Goal: Information Seeking & Learning: Learn about a topic

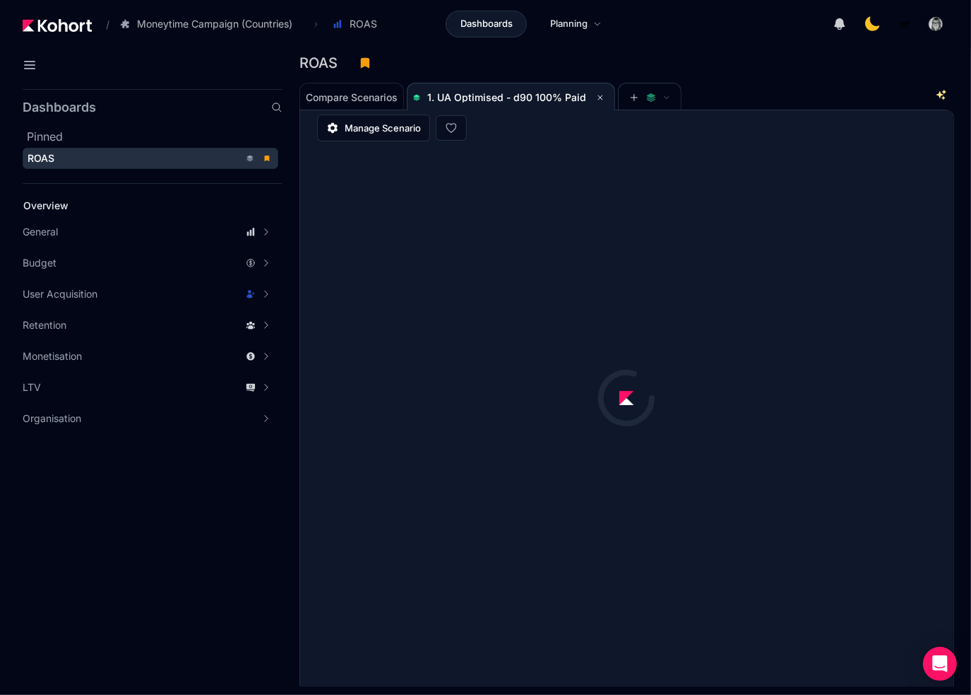
click at [124, 536] on aside "Dashboards Pinned ROAS Overview General Accuracy Metrics Analytics Scenario His…" at bounding box center [141, 388] width 283 height 611
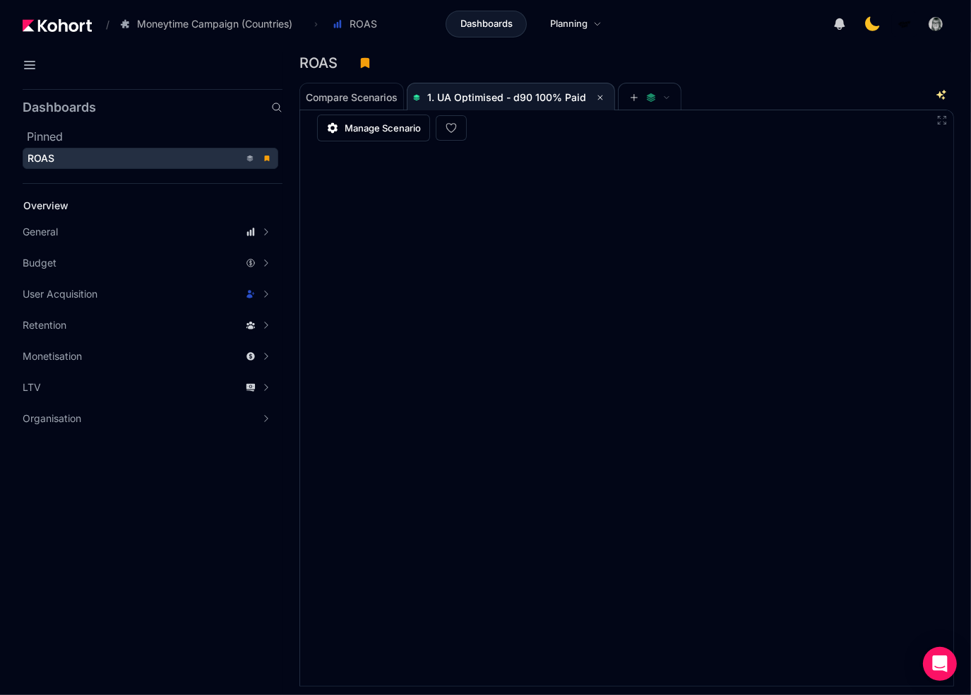
click at [942, 118] on icon at bounding box center [942, 119] width 11 height 11
click at [944, 117] on icon at bounding box center [943, 121] width 8 height 8
click at [943, 117] on icon at bounding box center [942, 119] width 11 height 11
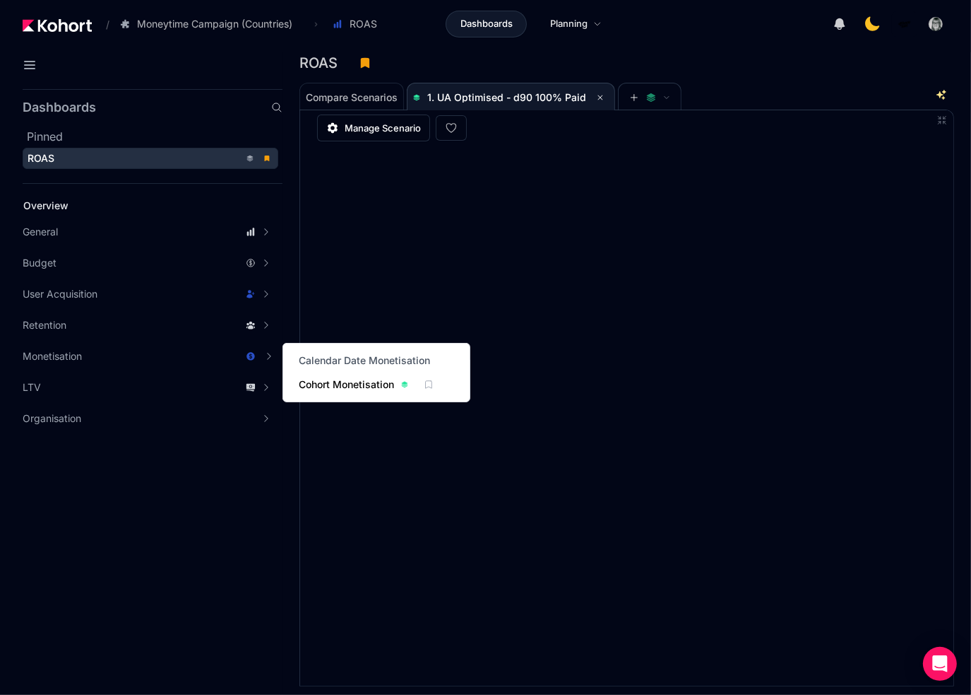
click at [372, 379] on span "Cohort Monetisation" at bounding box center [346, 384] width 95 height 14
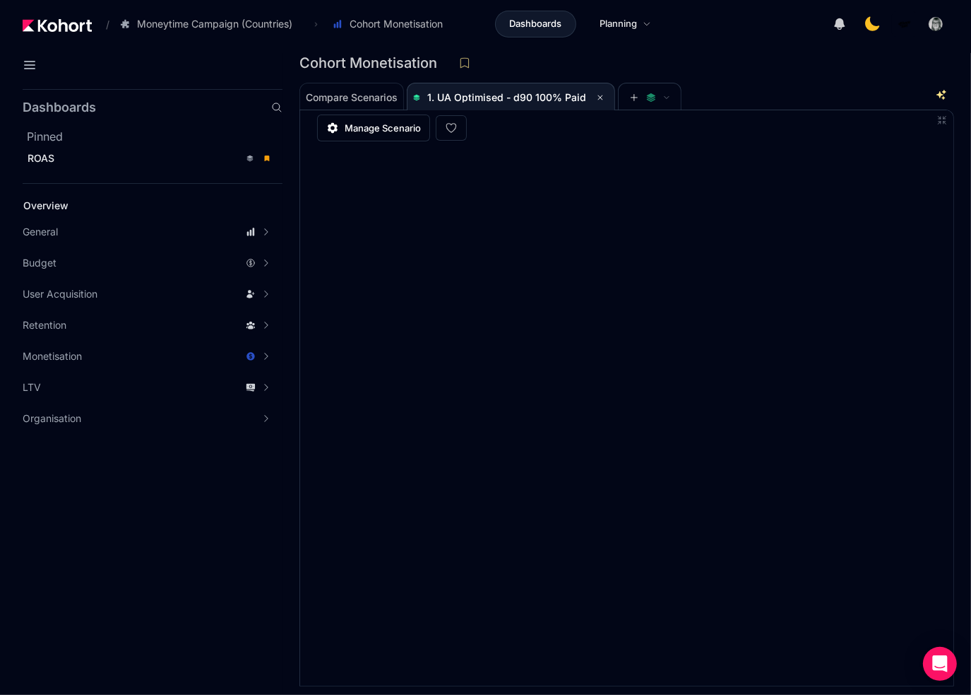
click at [942, 115] on icon at bounding box center [942, 119] width 11 height 11
click at [942, 116] on icon at bounding box center [942, 119] width 11 height 11
click at [941, 117] on icon at bounding box center [943, 121] width 8 height 8
click at [943, 117] on icon at bounding box center [942, 119] width 11 height 11
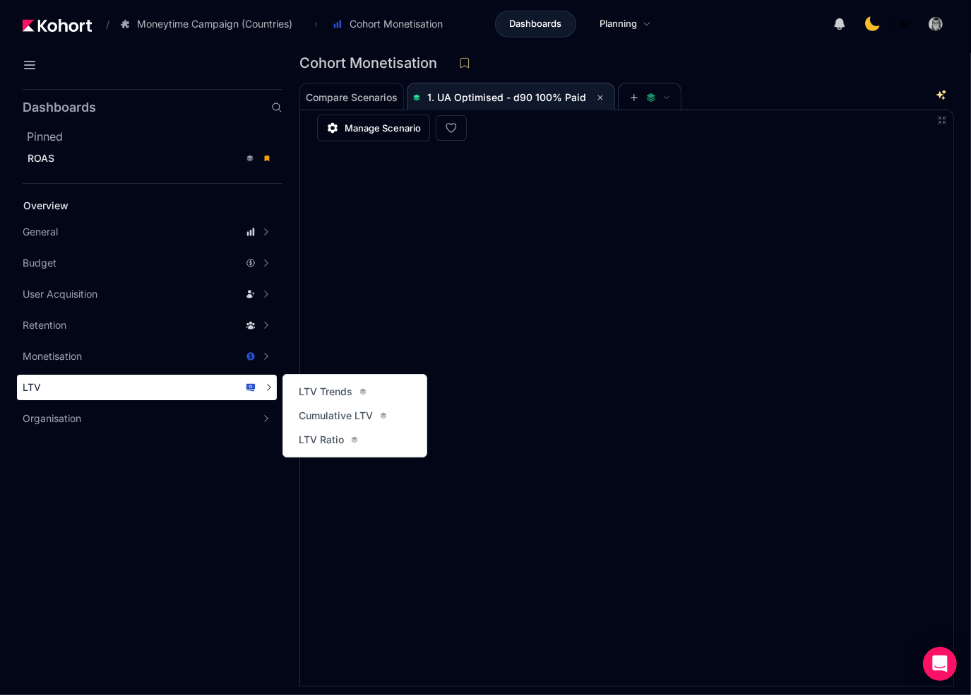
click at [116, 391] on div "LTV" at bounding box center [139, 387] width 233 height 14
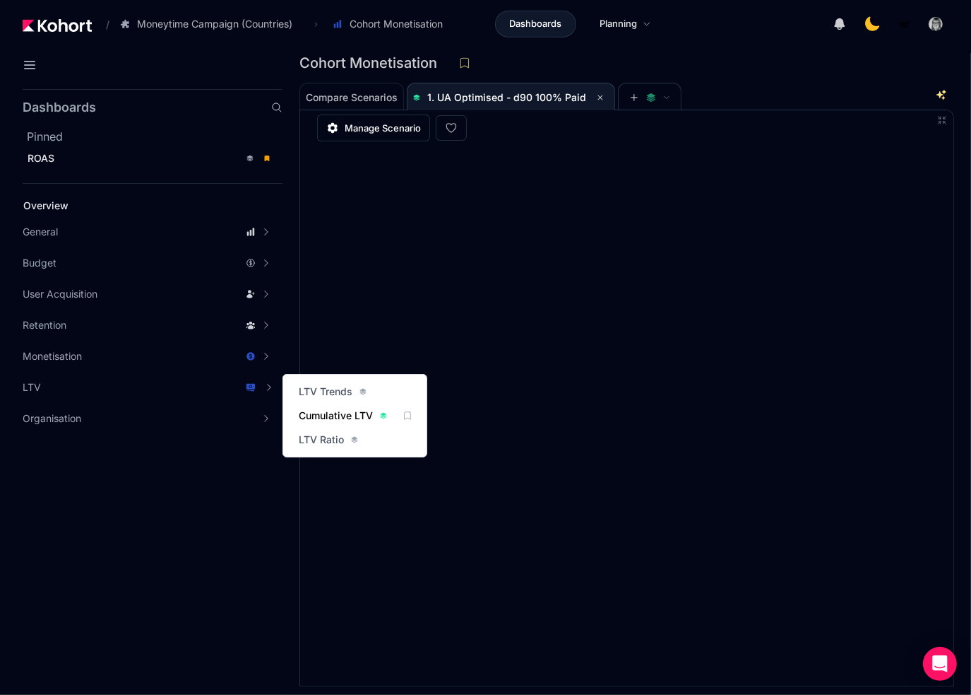
click at [325, 415] on span "Cumulative LTV" at bounding box center [336, 415] width 74 height 14
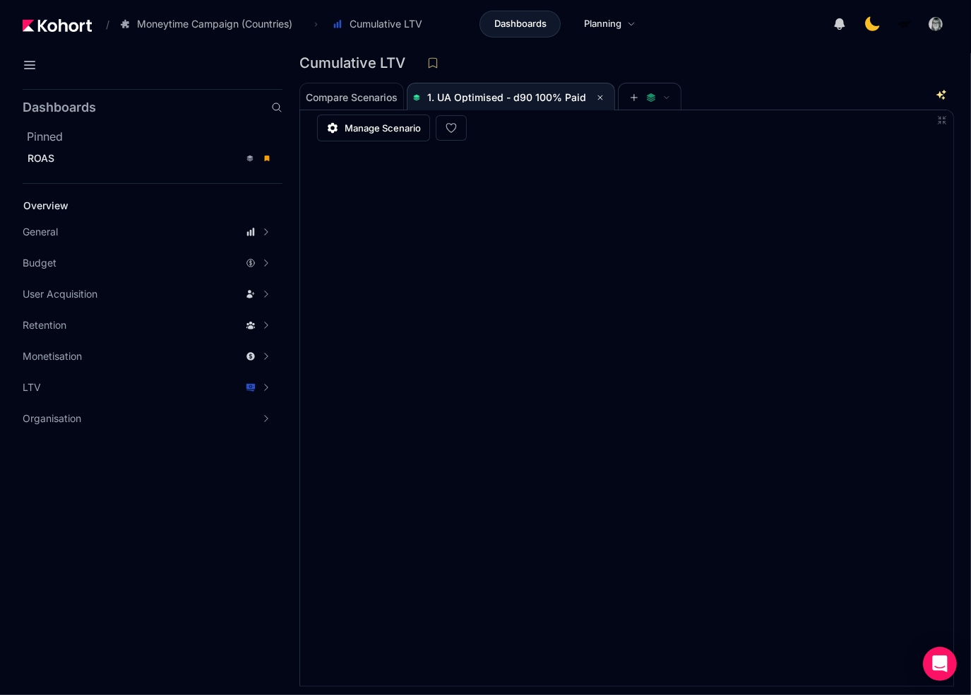
click at [944, 118] on icon at bounding box center [943, 121] width 8 height 8
click at [938, 121] on icon at bounding box center [942, 119] width 11 height 11
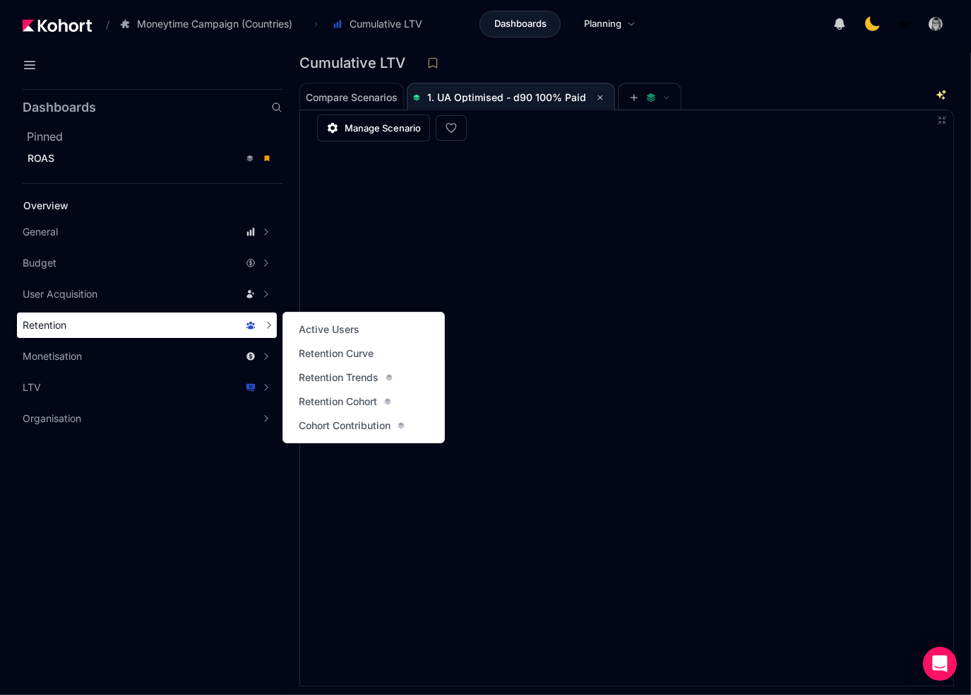
click at [64, 325] on span "Retention" at bounding box center [45, 325] width 44 height 14
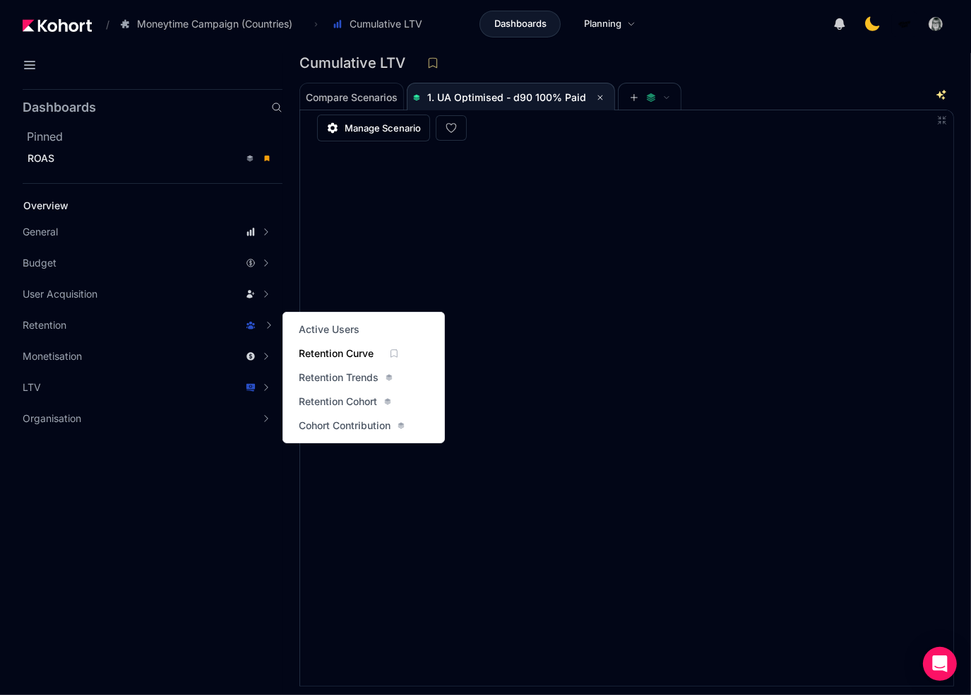
click at [342, 356] on span "Retention Curve" at bounding box center [336, 353] width 75 height 14
click at [367, 428] on span "Cohort Contribution" at bounding box center [345, 425] width 92 height 14
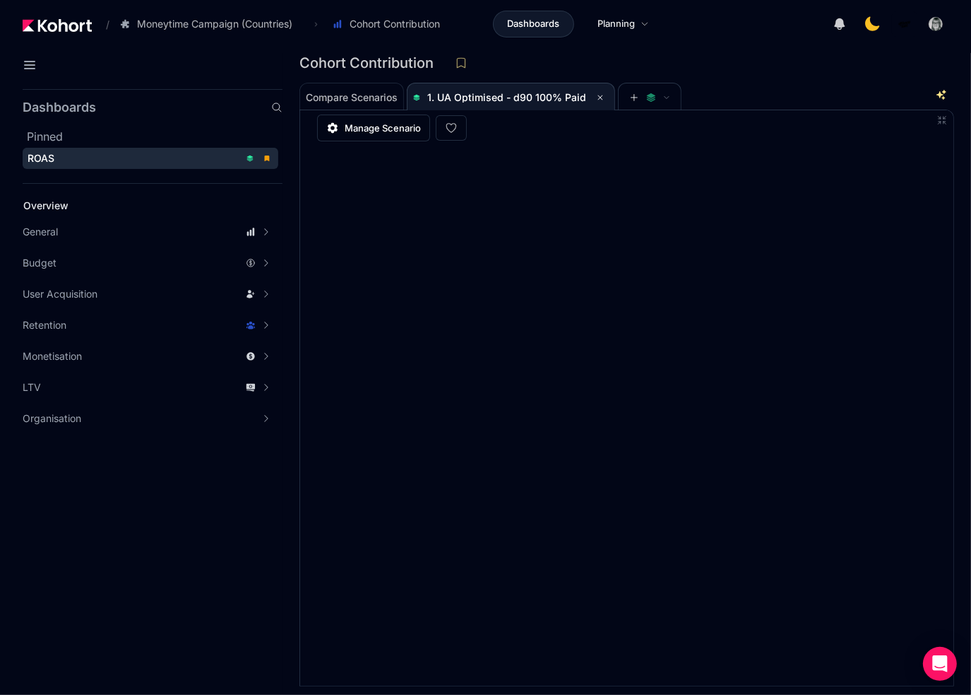
click at [54, 156] on span "ROAS" at bounding box center [41, 158] width 27 height 12
